Goal: Transaction & Acquisition: Book appointment/travel/reservation

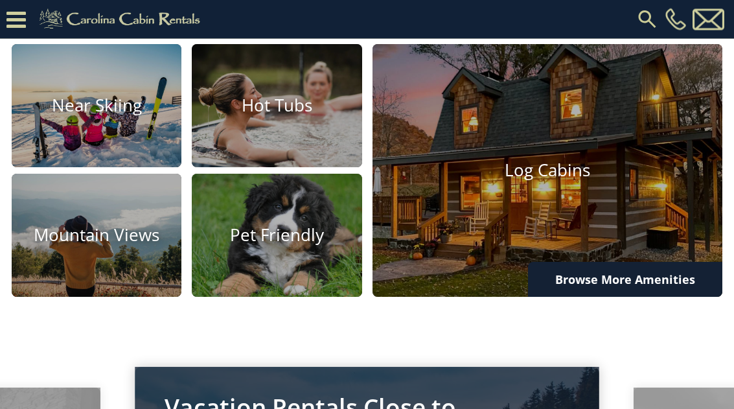
scroll to position [770, 0]
click at [652, 201] on img at bounding box center [547, 170] width 350 height 253
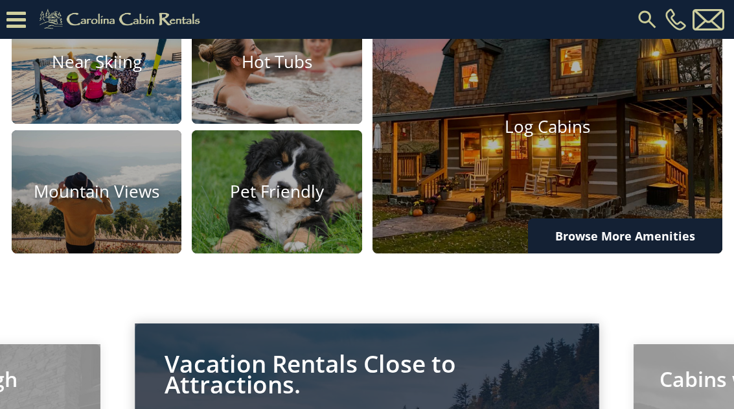
click at [594, 196] on img at bounding box center [547, 127] width 350 height 253
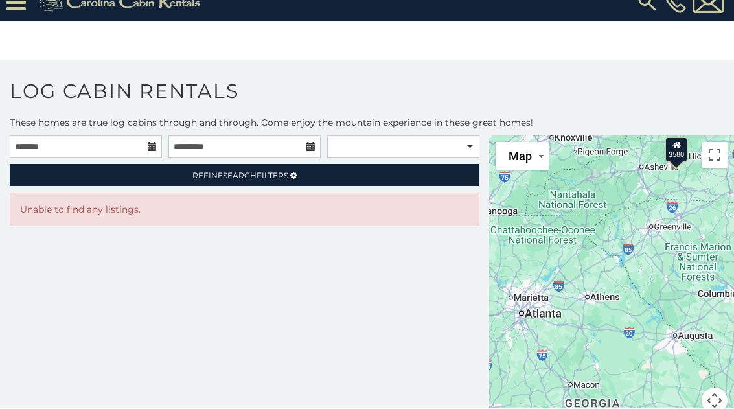
scroll to position [17, 0]
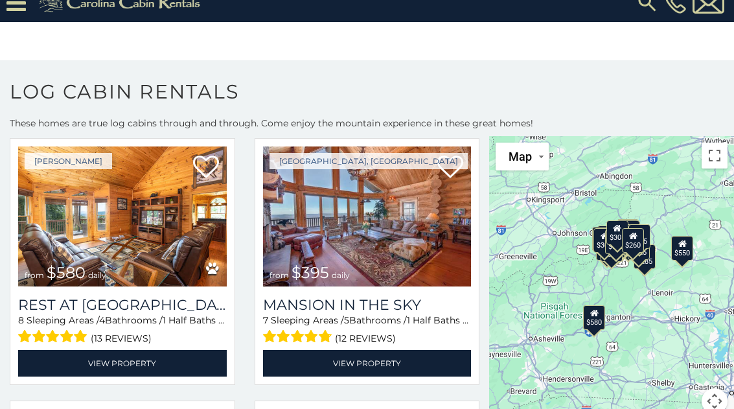
scroll to position [54, 0]
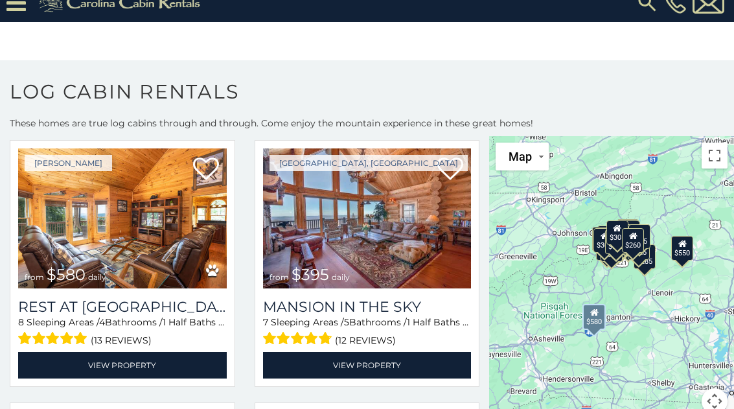
click at [164, 249] on img at bounding box center [122, 218] width 209 height 140
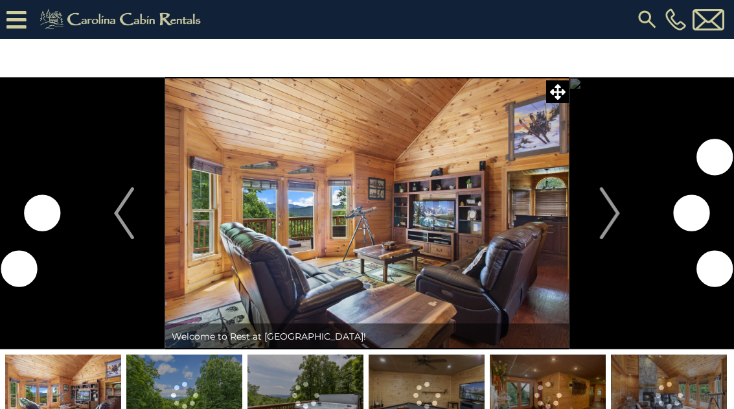
click at [610, 218] on img "Next" at bounding box center [609, 213] width 19 height 52
